Goal: Task Accomplishment & Management: Use online tool/utility

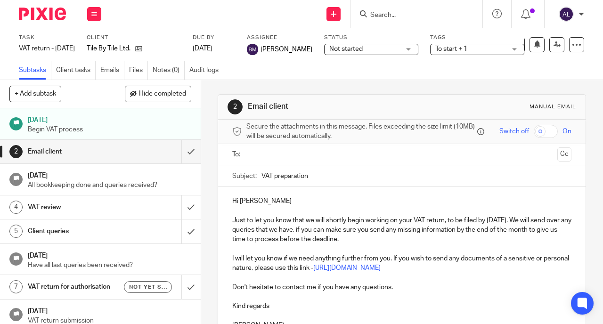
click at [114, 155] on h1 "Email client" at bounding box center [76, 152] width 96 height 14
click at [262, 160] on input "text" at bounding box center [402, 154] width 304 height 11
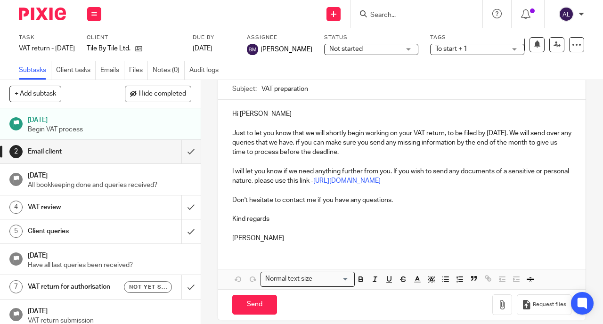
scroll to position [89, 0]
click at [249, 314] on input "Send" at bounding box center [254, 305] width 45 height 20
type input "Sent"
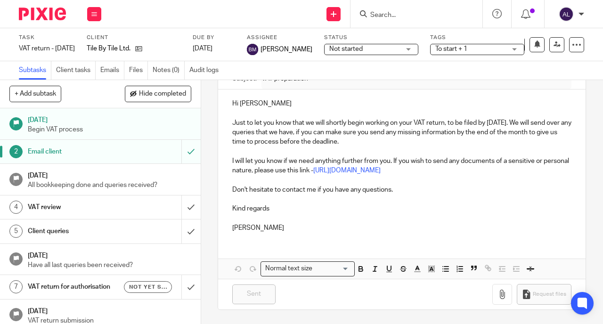
scroll to position [112, 0]
click at [114, 180] on p "All bookkeeping done and queries received?" at bounding box center [109, 184] width 163 height 9
